Goal: Information Seeking & Learning: Find specific page/section

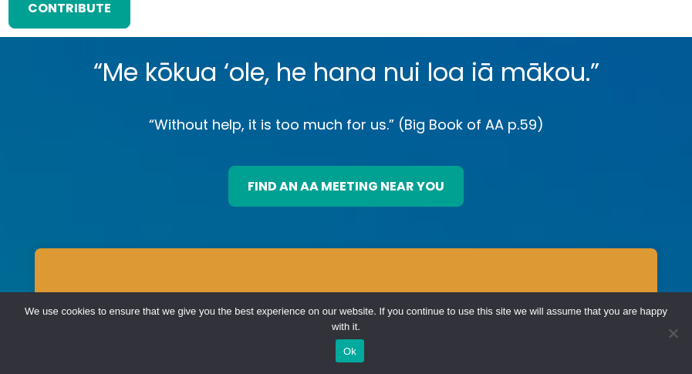
scroll to position [163, 0]
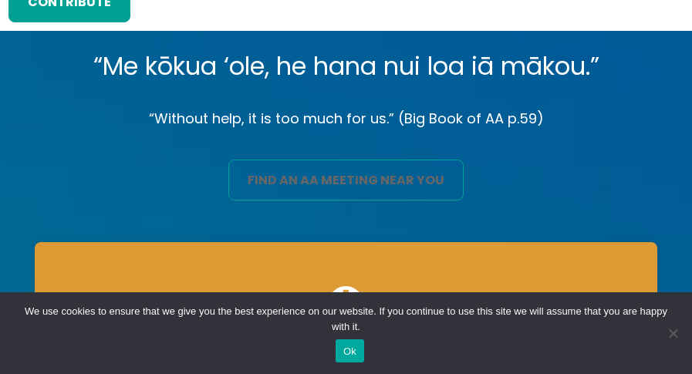
click at [356, 180] on link "find an aa meeting near you" at bounding box center [345, 180] width 235 height 40
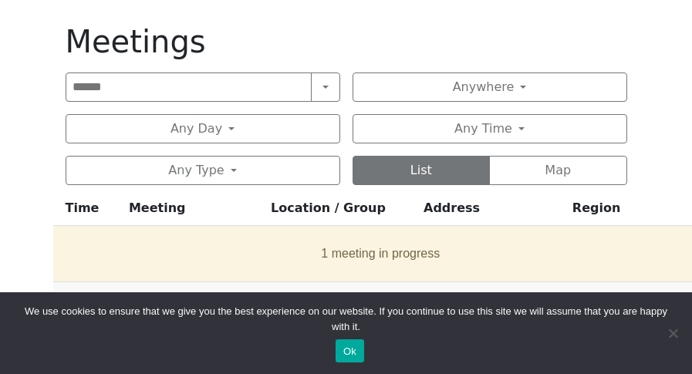
scroll to position [733, 0]
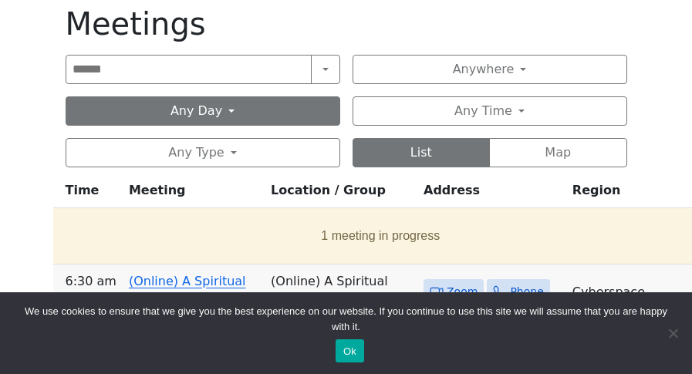
click at [221, 108] on button "Any Day" at bounding box center [203, 110] width 275 height 29
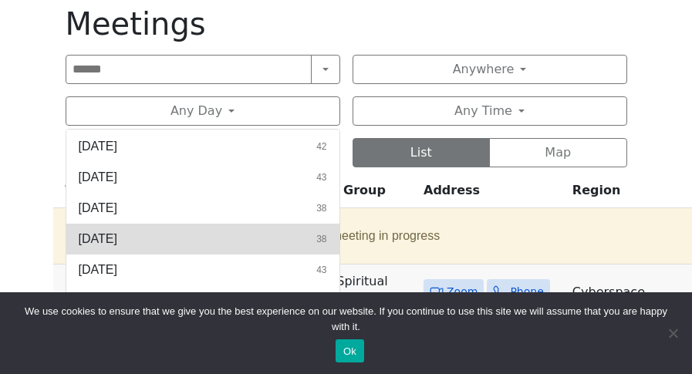
scroll to position [60, 0]
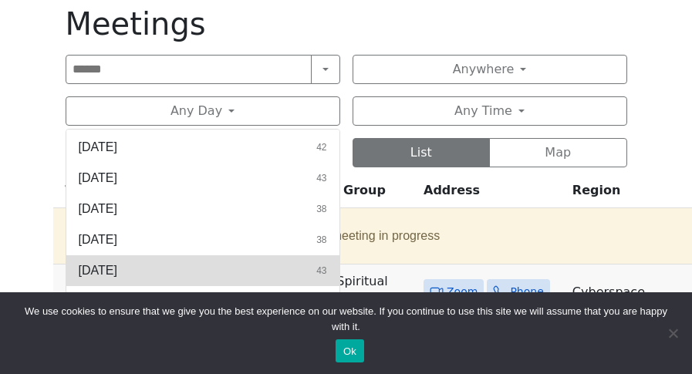
click at [110, 268] on span "[DATE]" at bounding box center [98, 270] width 39 height 19
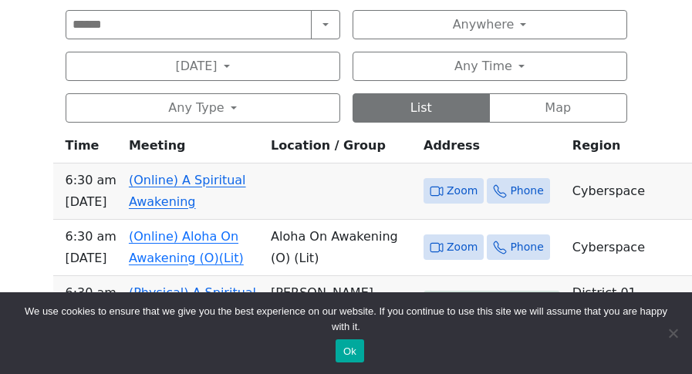
scroll to position [777, 0]
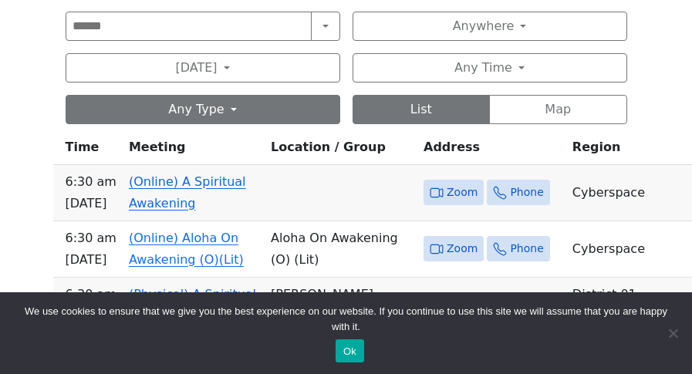
click at [228, 103] on button "Any Type" at bounding box center [203, 109] width 275 height 29
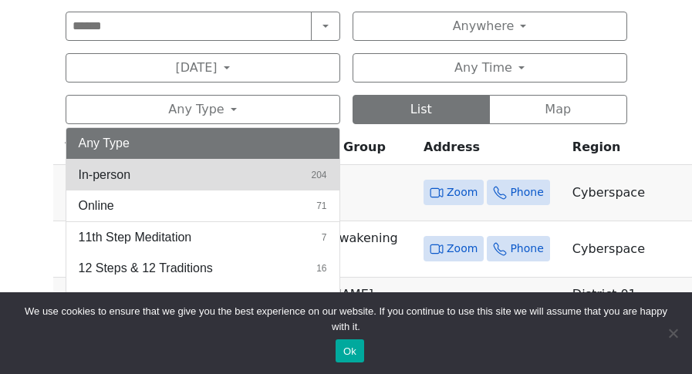
click at [120, 168] on span "In-person" at bounding box center [105, 175] width 52 height 19
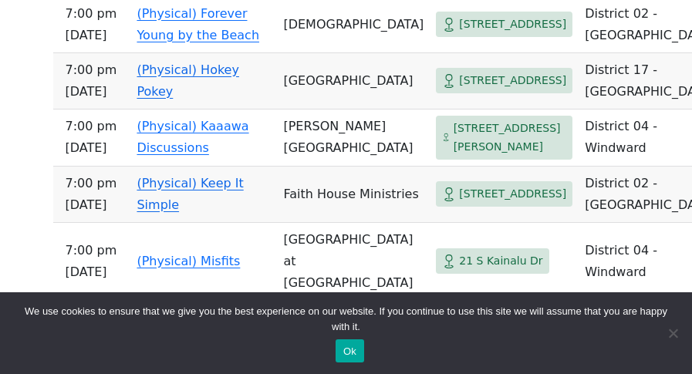
scroll to position [2435, 0]
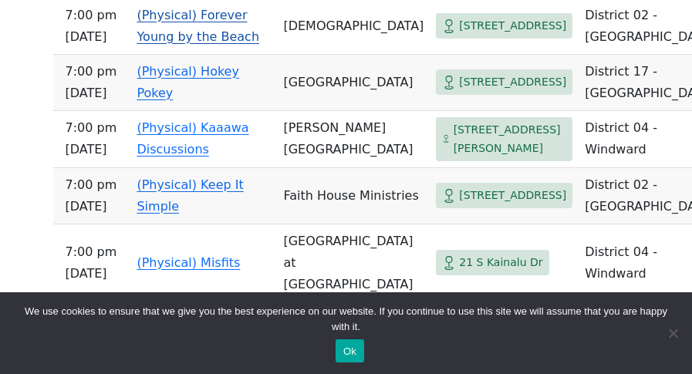
click at [205, 44] on link "(Physical) Forever Young by the Beach" at bounding box center [197, 26] width 123 height 36
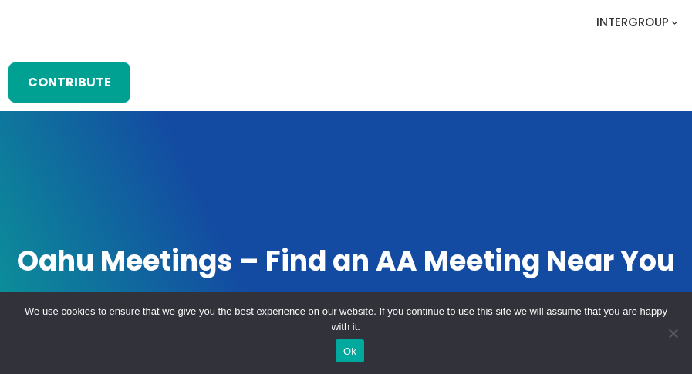
scroll to position [1906, 0]
